Goal: Information Seeking & Learning: Learn about a topic

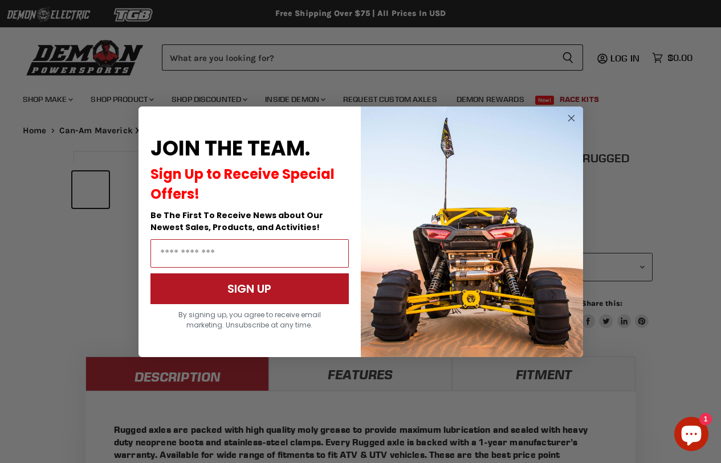
select select "******"
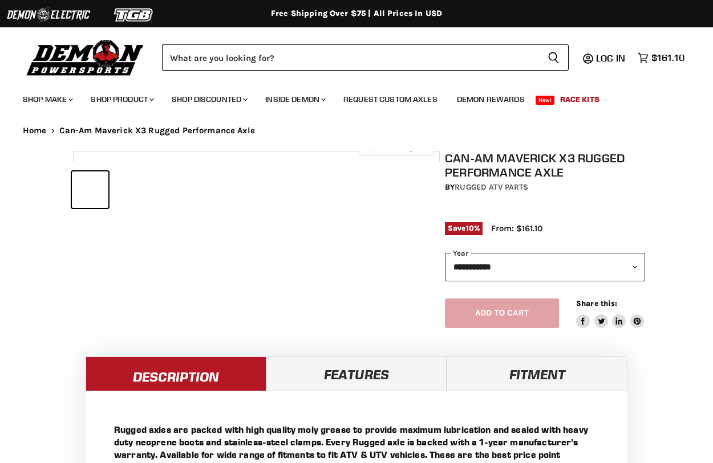
select select "******"
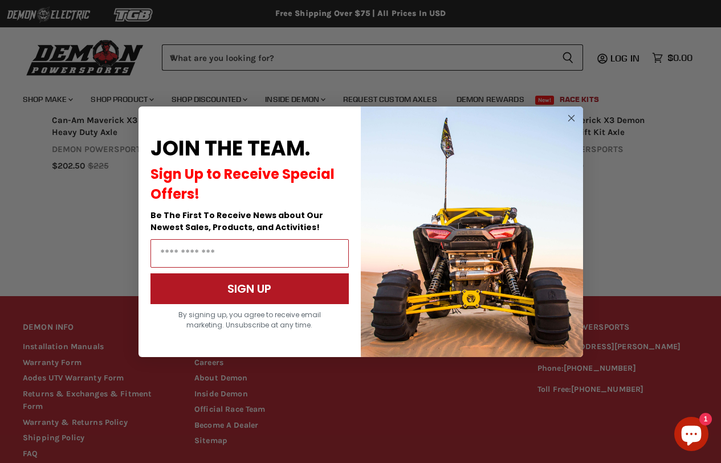
scroll to position [1024, 0]
